Goal: Obtain resource: Download file/media

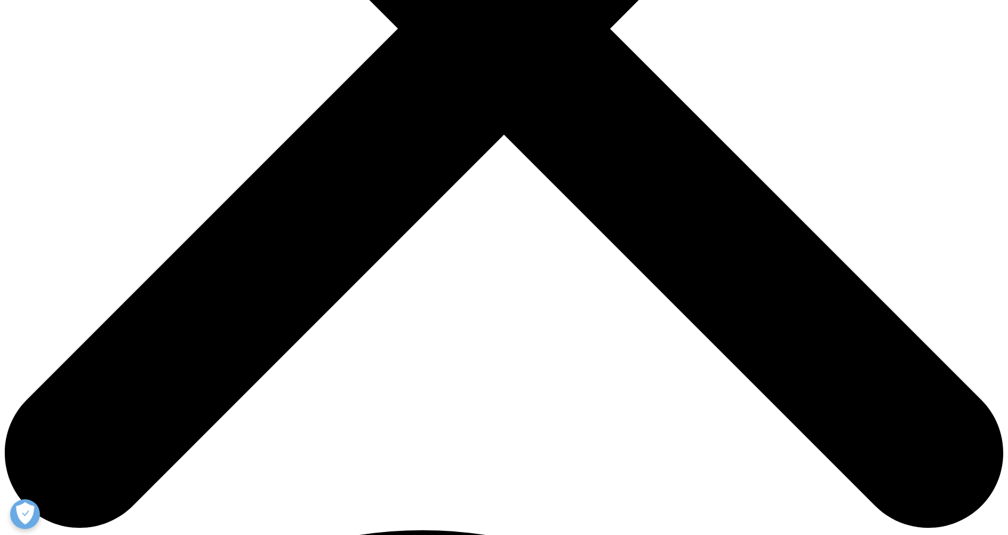
scroll to position [215, 703]
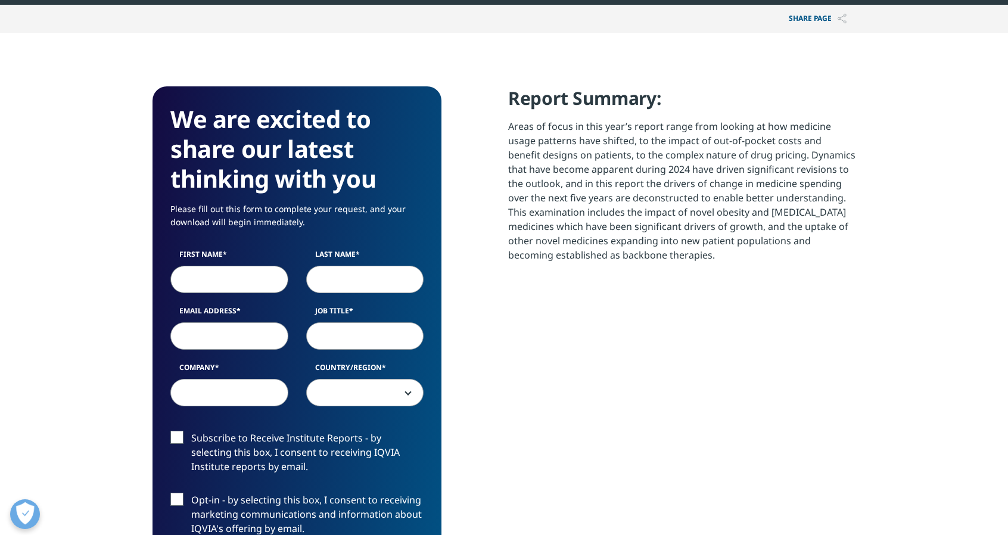
click at [240, 284] on input "First Name" at bounding box center [229, 279] width 118 height 27
type input "[PERSON_NAME]"
click at [245, 337] on input "Email Address" at bounding box center [229, 335] width 118 height 27
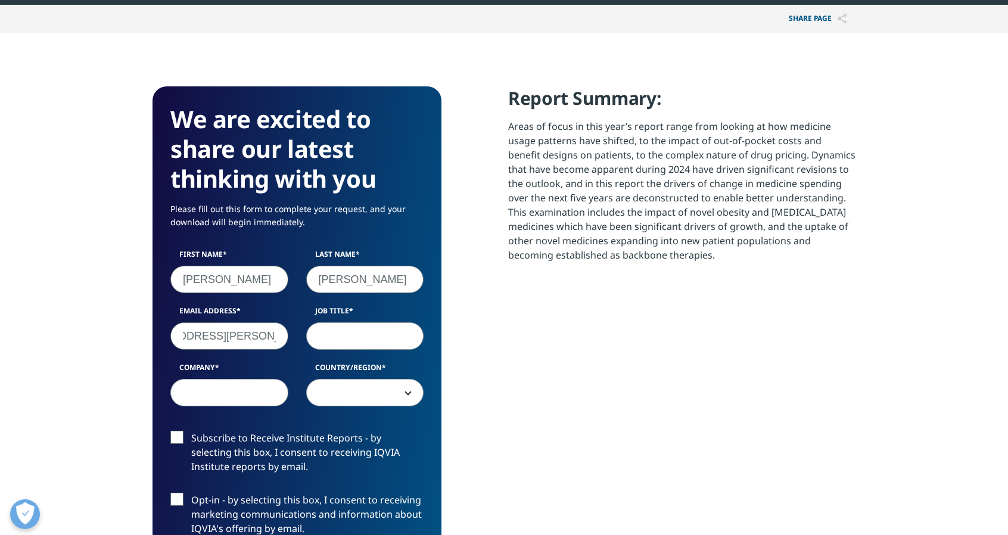
type input "[EMAIL_ADDRESS][PERSON_NAME][DOMAIN_NAME]"
click at [309, 343] on input "Job Title" at bounding box center [365, 335] width 118 height 27
type input "Manager"
click at [259, 400] on input "Company" at bounding box center [229, 392] width 118 height 27
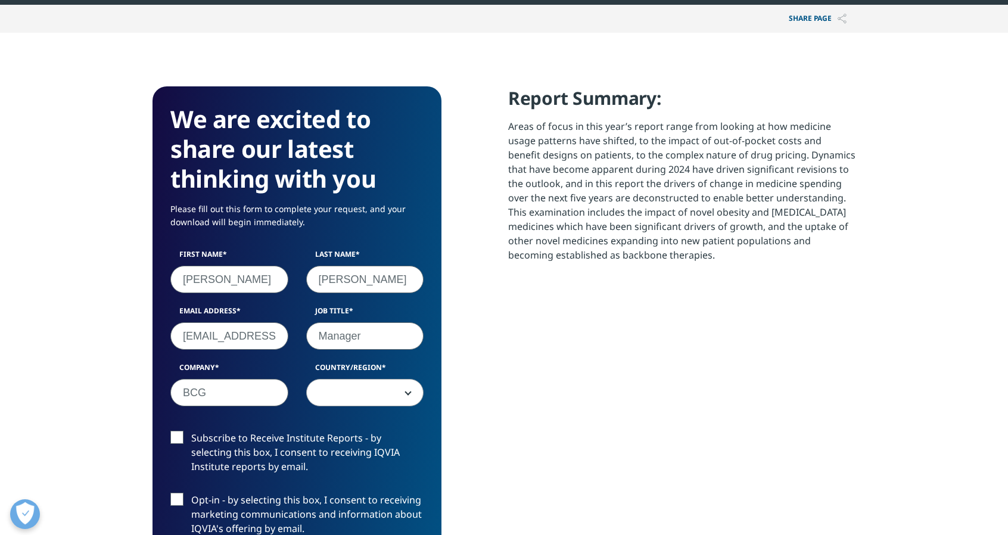
type input "BCG"
click at [318, 409] on div "First Name [PERSON_NAME] Last Name [PERSON_NAME] Email Address [EMAIL_ADDRESS][…" at bounding box center [297, 334] width 271 height 170
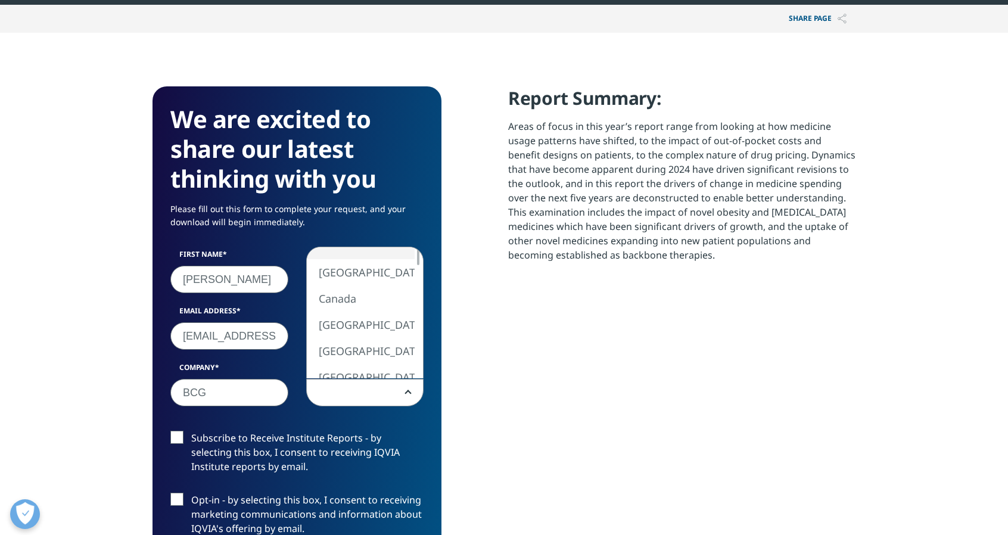
click at [331, 393] on span at bounding box center [365, 393] width 117 height 27
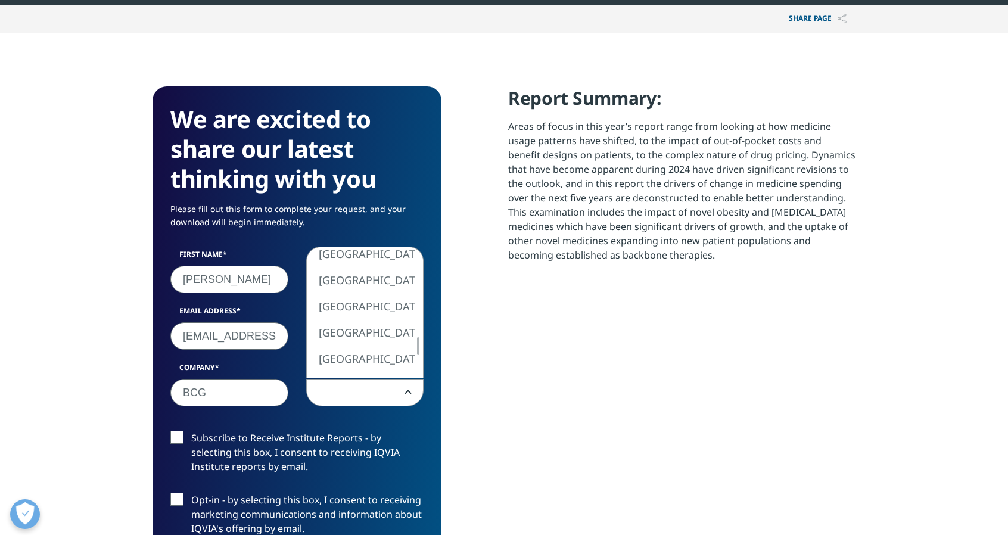
select select "[GEOGRAPHIC_DATA]"
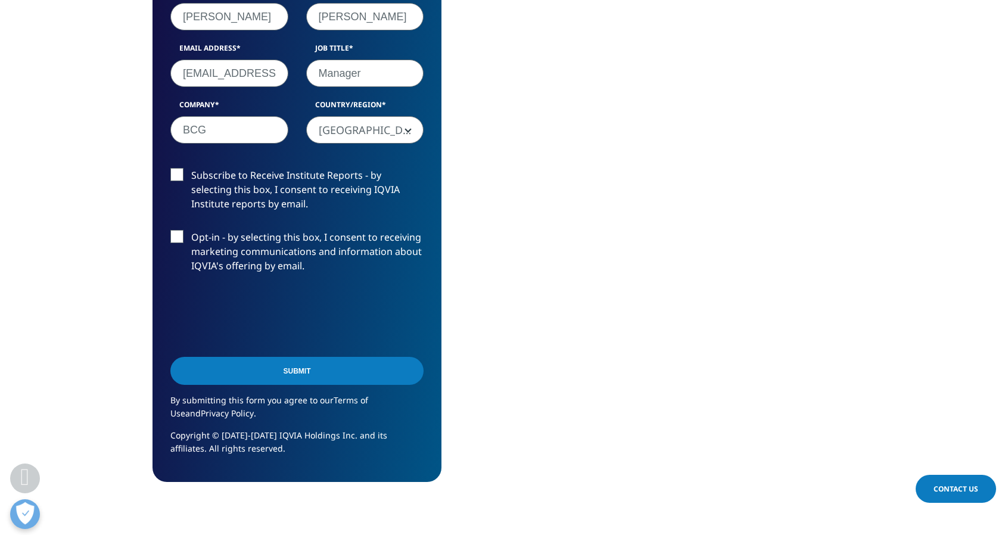
scroll to position [745, 0]
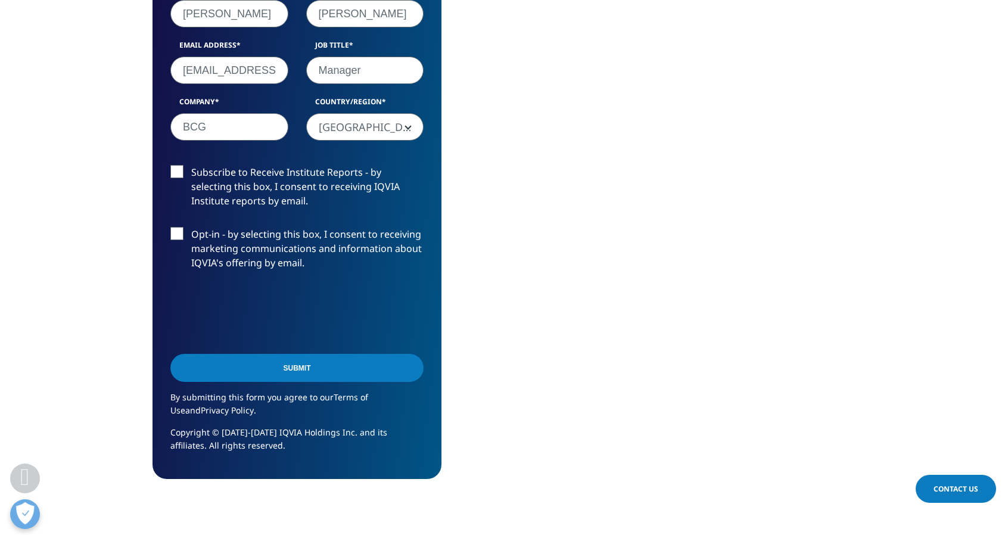
click at [265, 374] on input "Submit" at bounding box center [296, 368] width 253 height 28
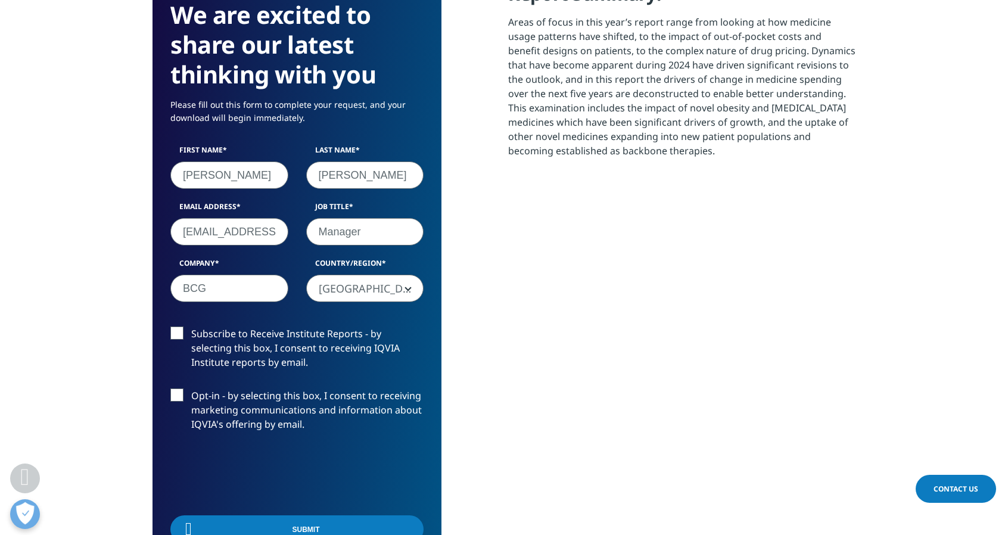
scroll to position [215, 703]
